Goal: Information Seeking & Learning: Compare options

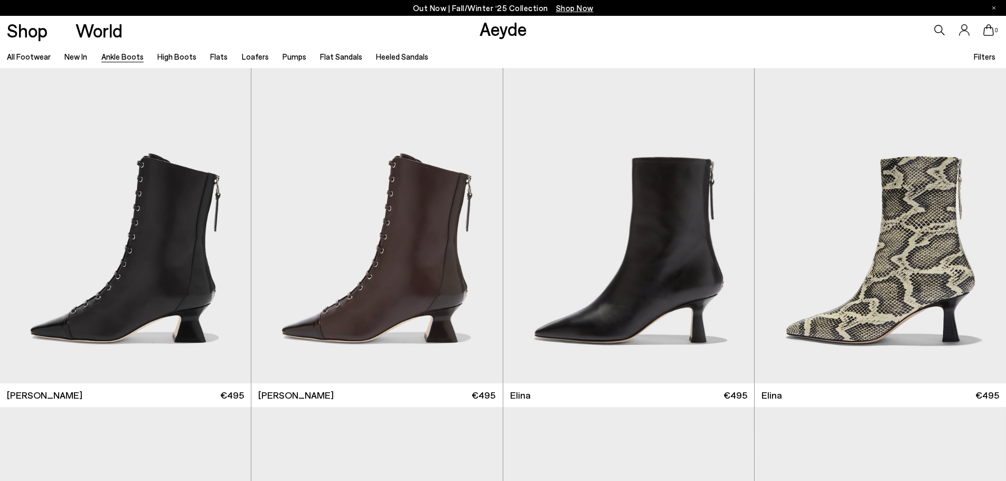
scroll to position [606, 0]
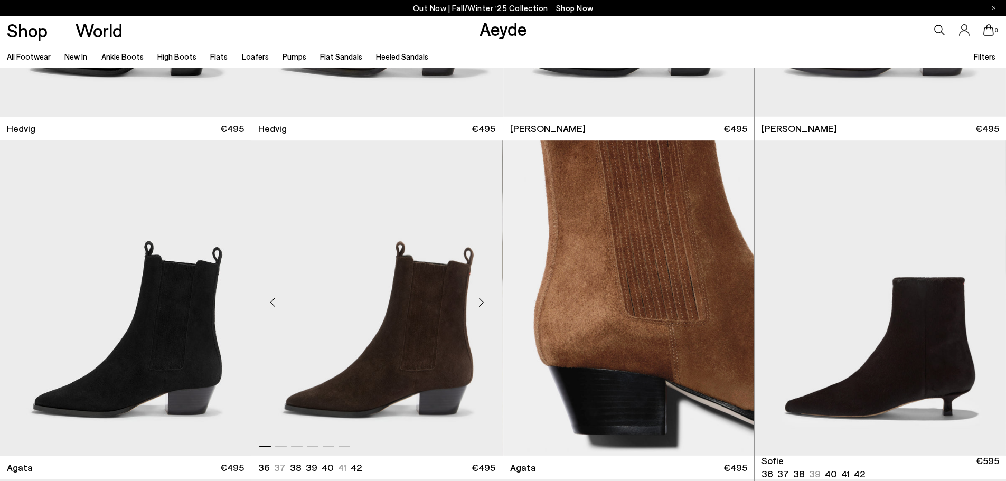
click at [485, 306] on div "Next slide" at bounding box center [482, 302] width 32 height 32
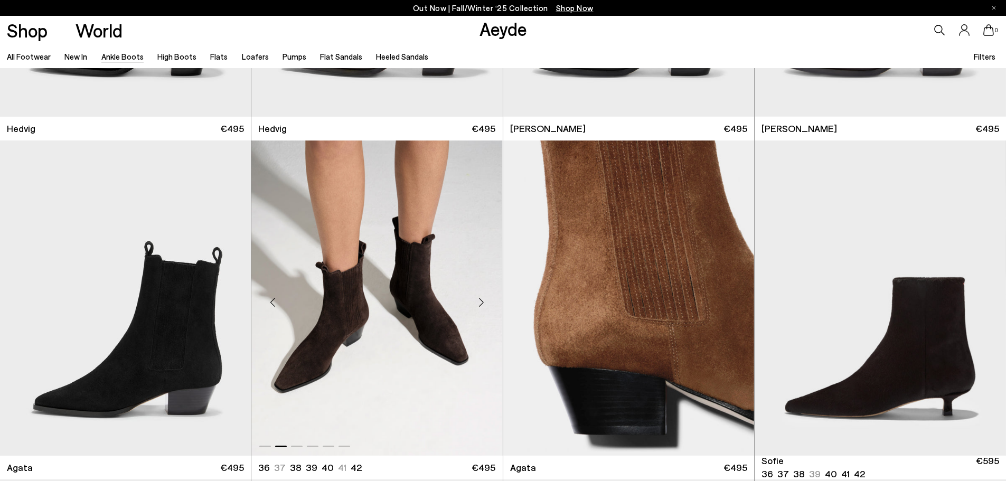
click at [485, 306] on div "Next slide" at bounding box center [482, 302] width 32 height 32
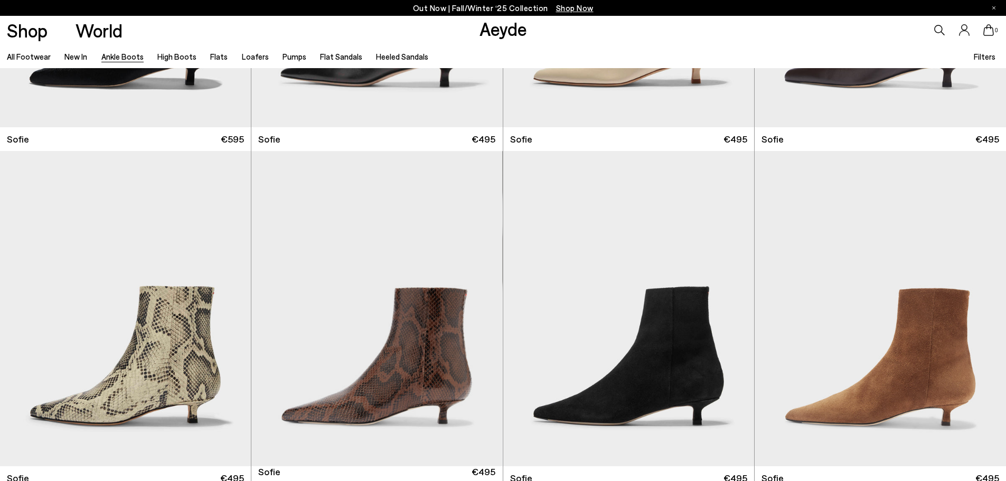
scroll to position [1292, 0]
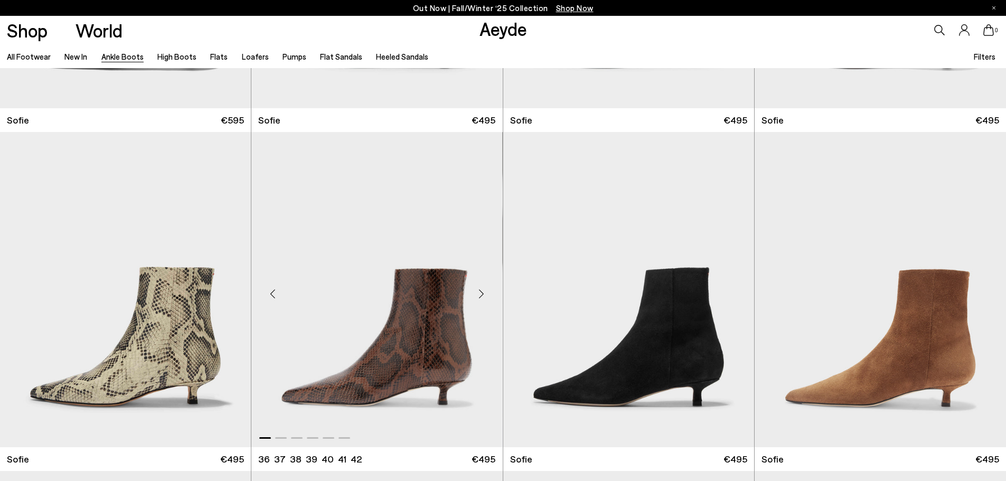
click at [482, 296] on div "Next slide" at bounding box center [482, 294] width 32 height 32
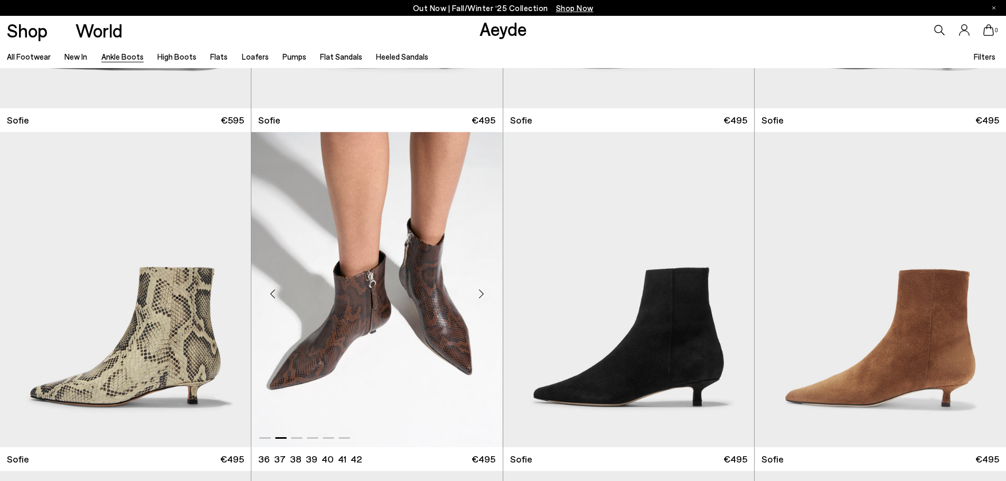
click at [482, 296] on div "Next slide" at bounding box center [482, 294] width 32 height 32
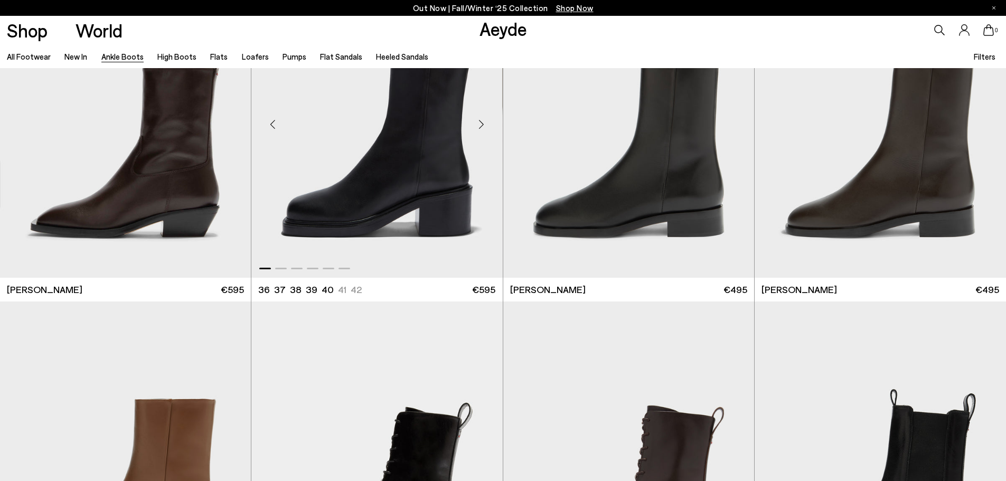
scroll to position [4407, 0]
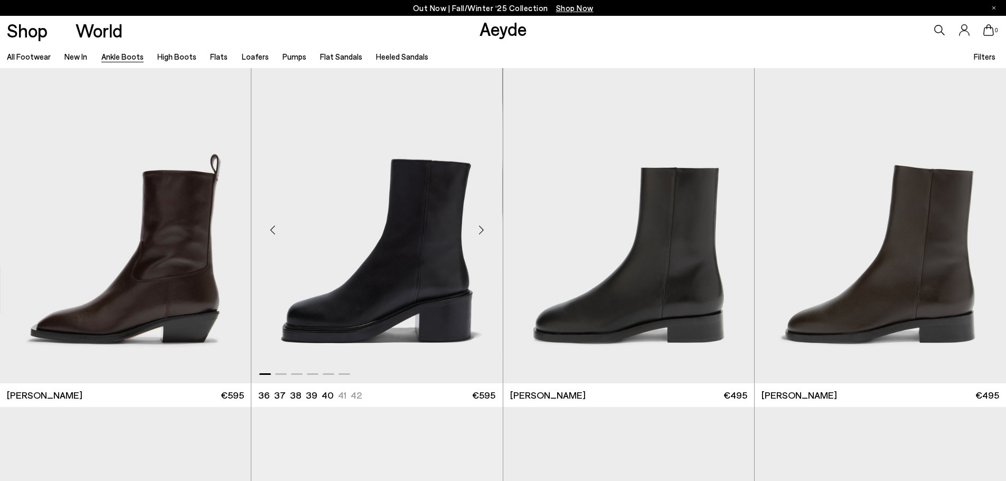
click at [477, 233] on div "Next slide" at bounding box center [482, 230] width 32 height 32
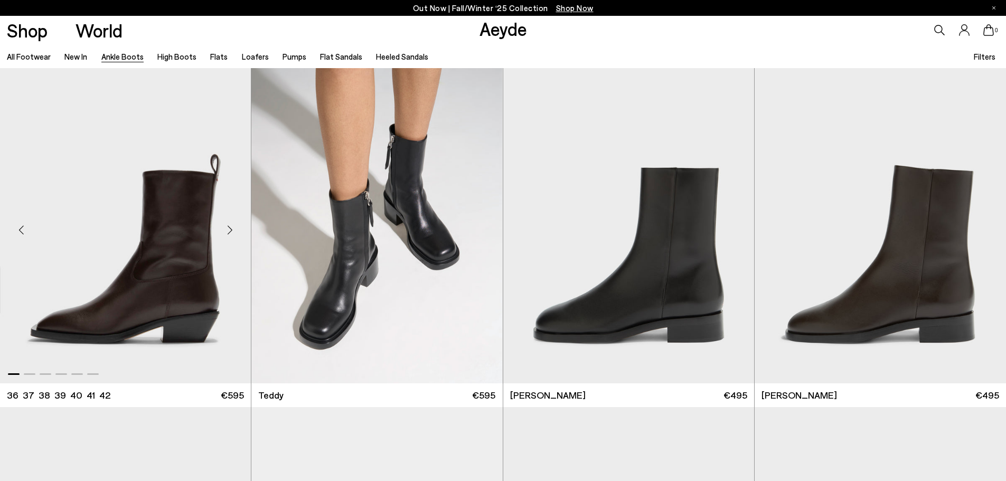
click at [226, 229] on div "Next slide" at bounding box center [230, 230] width 32 height 32
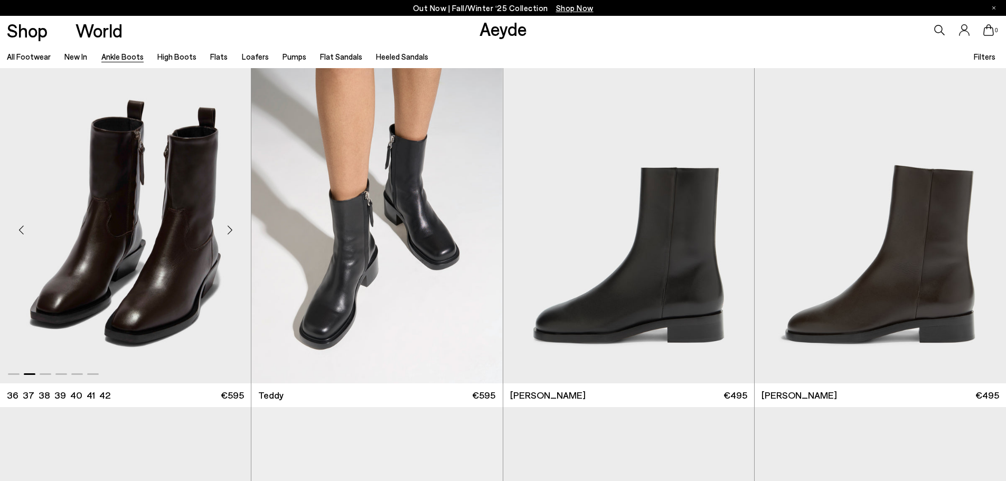
click at [226, 229] on div "Next slide" at bounding box center [230, 230] width 32 height 32
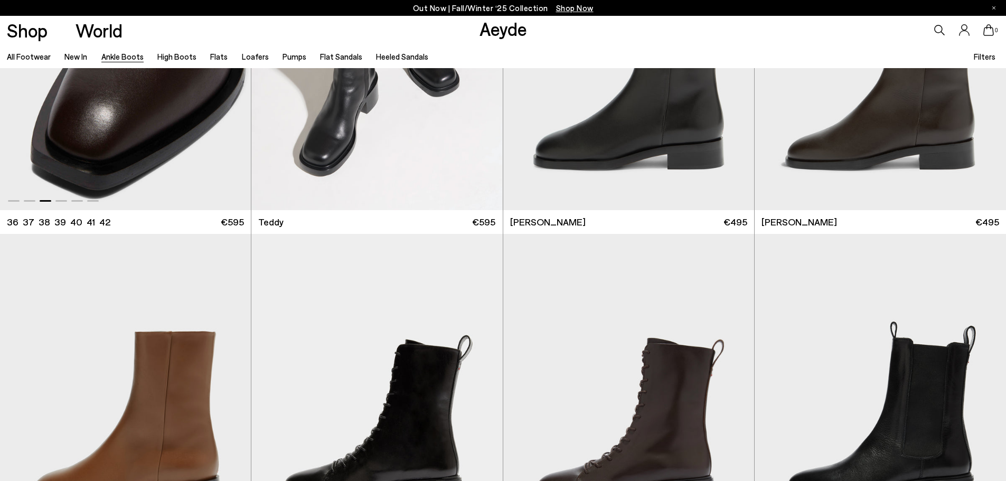
scroll to position [4829, 0]
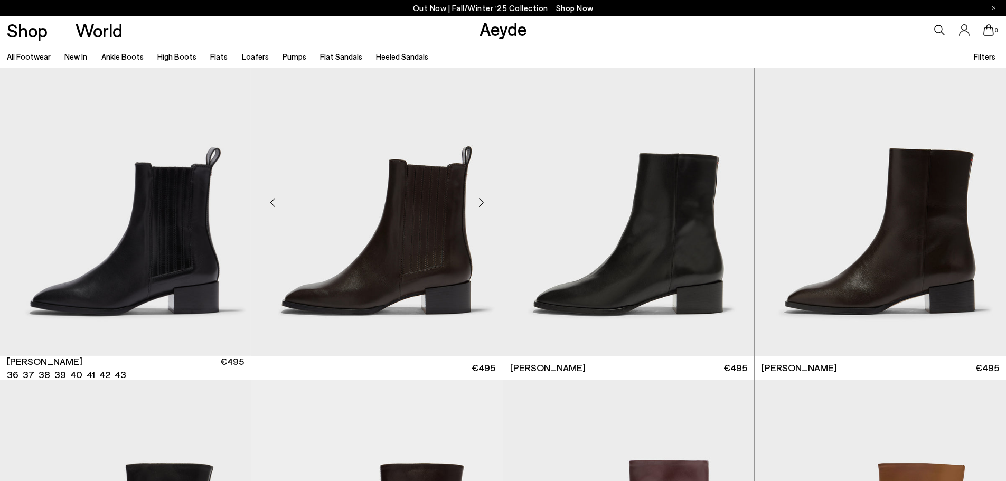
scroll to position [5793, 0]
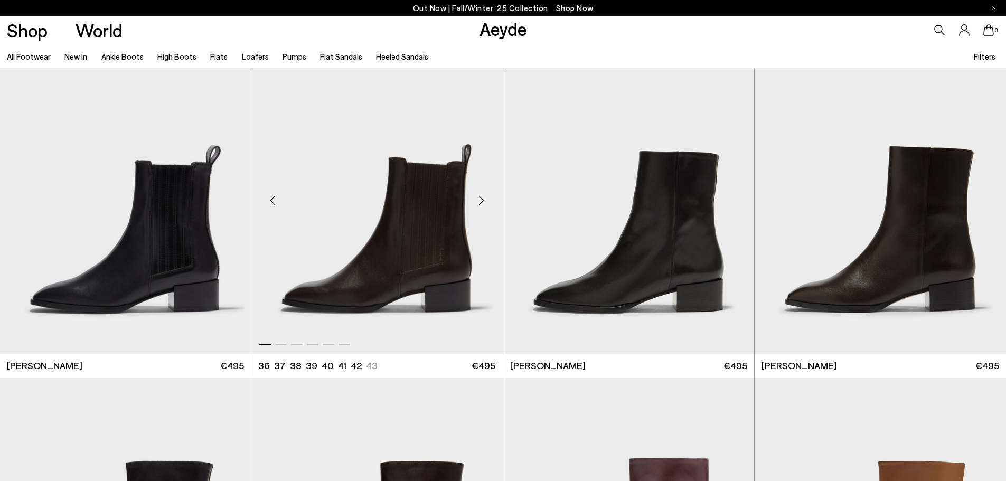
click at [480, 202] on div "Next slide" at bounding box center [482, 201] width 32 height 32
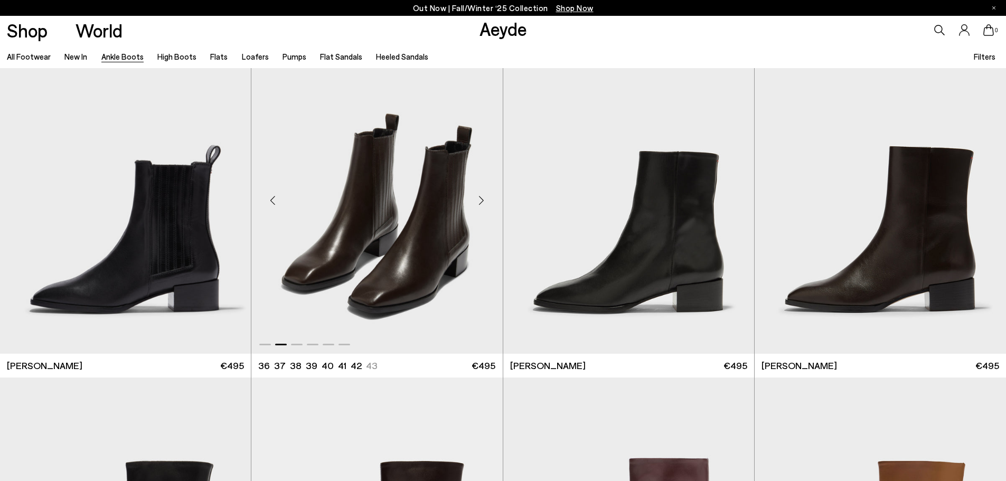
click at [480, 202] on div "Next slide" at bounding box center [482, 201] width 32 height 32
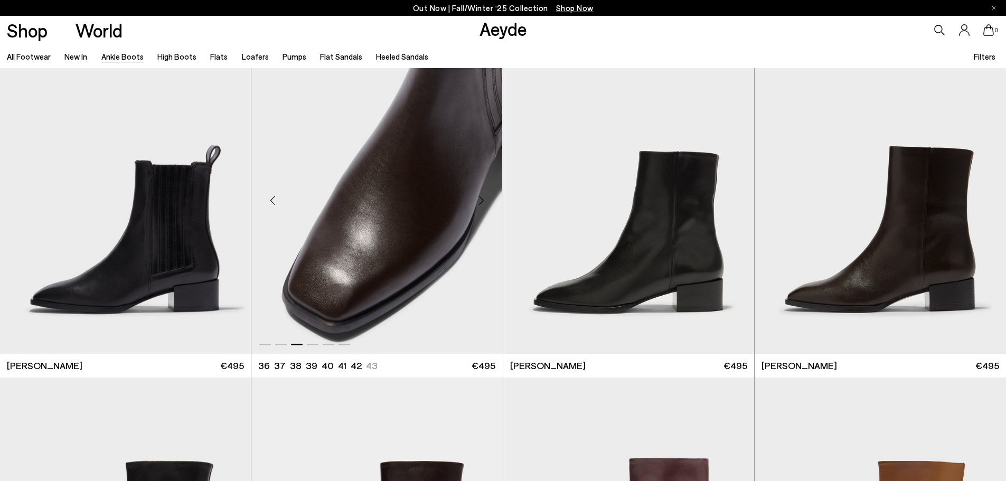
click at [480, 202] on div "Next slide" at bounding box center [482, 201] width 32 height 32
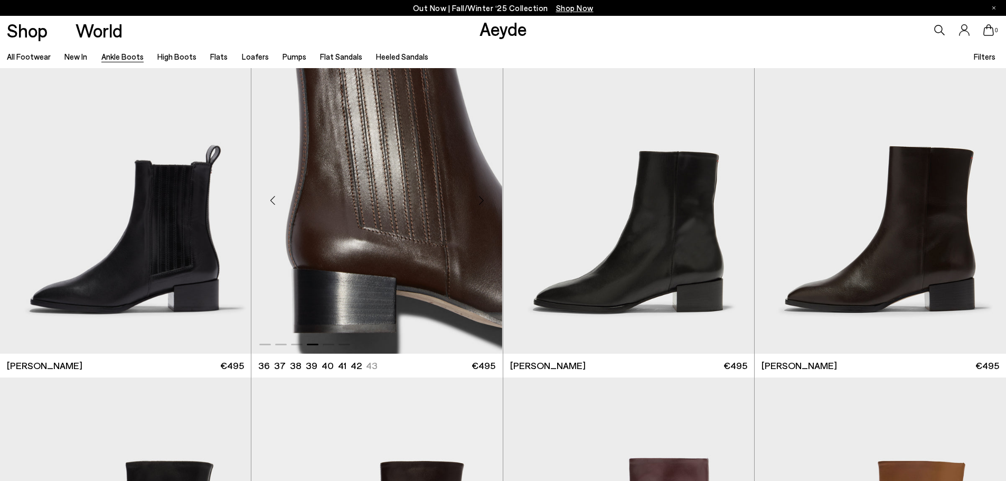
click at [480, 202] on div "Next slide" at bounding box center [482, 201] width 32 height 32
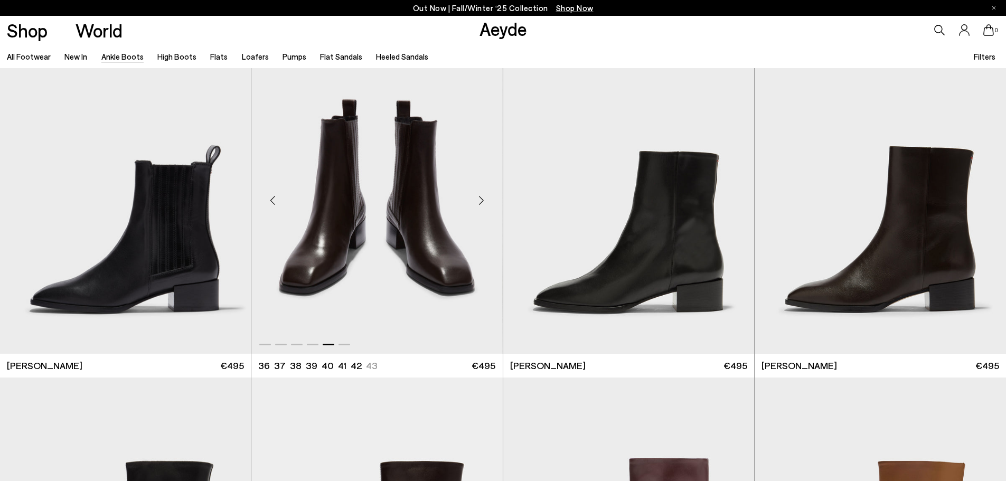
click at [480, 202] on div "Next slide" at bounding box center [482, 201] width 32 height 32
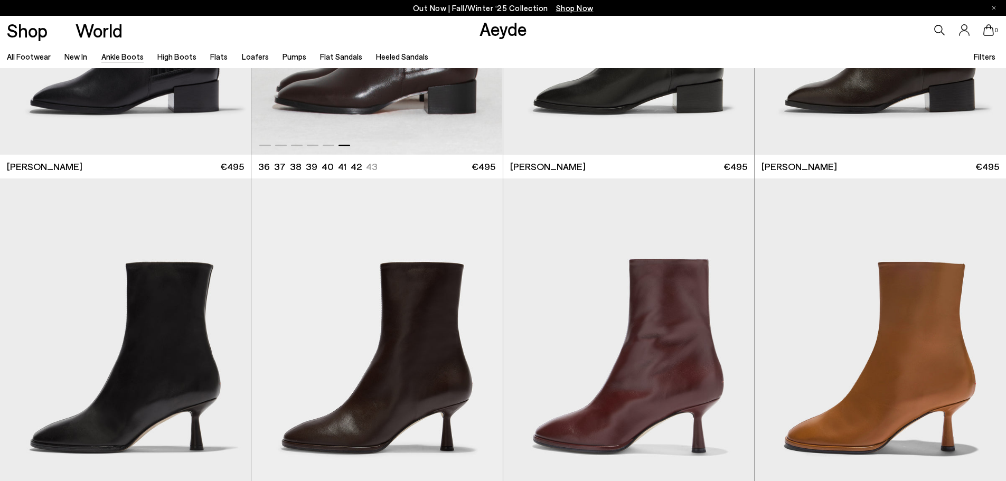
scroll to position [6109, 0]
